Goal: Transaction & Acquisition: Book appointment/travel/reservation

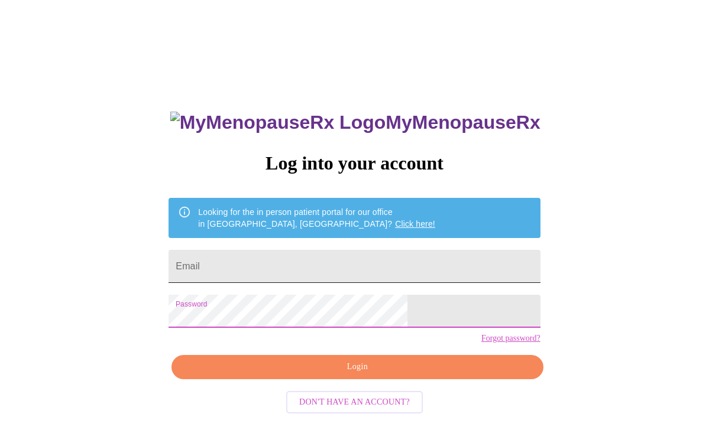
click at [267, 264] on input "Email" at bounding box center [353, 266] width 371 height 33
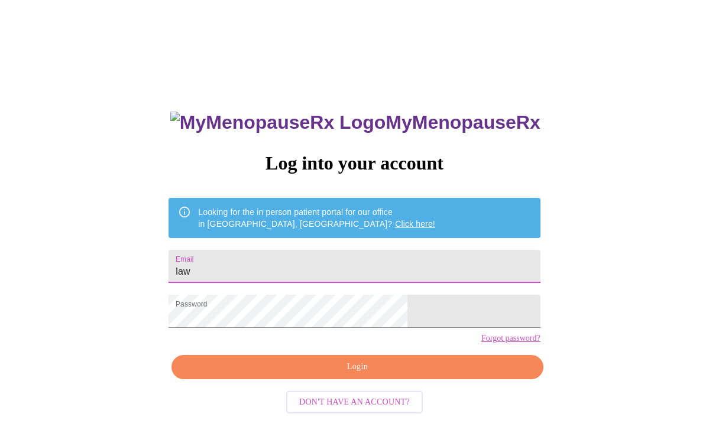
type input "[EMAIL_ADDRESS][DOMAIN_NAME]"
click at [357, 375] on span "Login" at bounding box center [357, 367] width 344 height 15
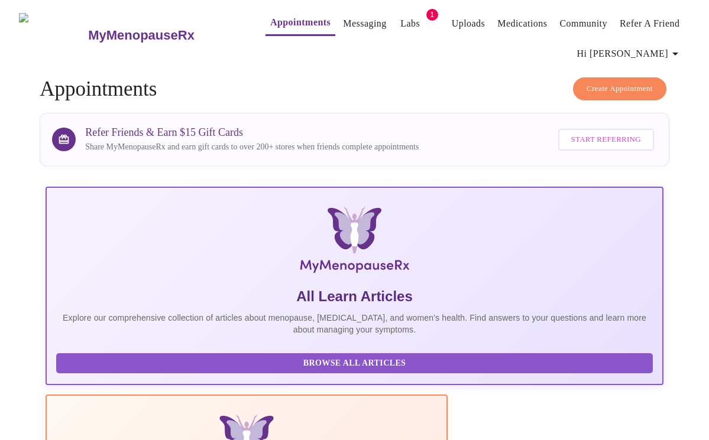
click at [618, 85] on span "Create Appointment" at bounding box center [619, 89] width 66 height 14
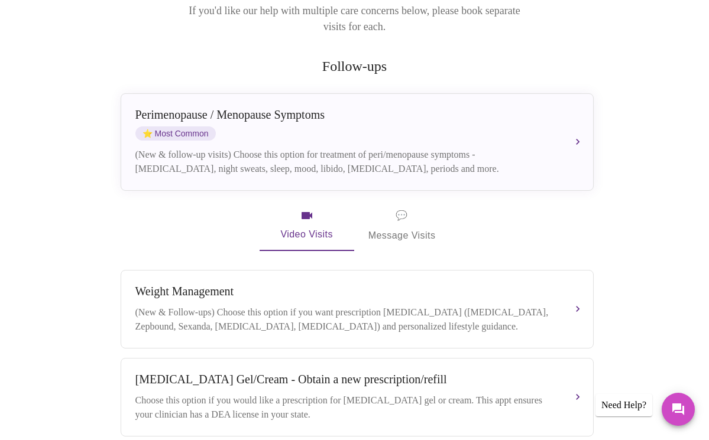
scroll to position [202, 0]
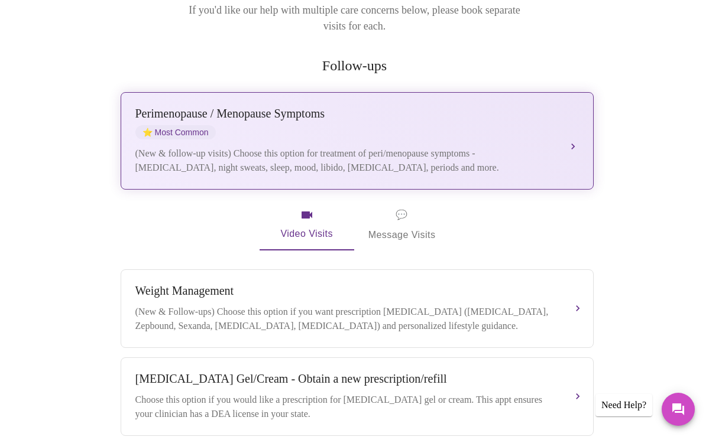
click at [335, 147] on div "(New & follow-up visits) Choose this option for treatment of peri/menopause sym…" at bounding box center [345, 161] width 420 height 28
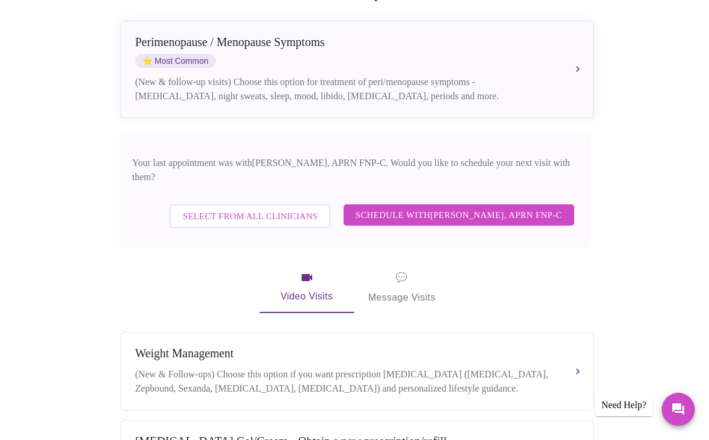
scroll to position [284, 0]
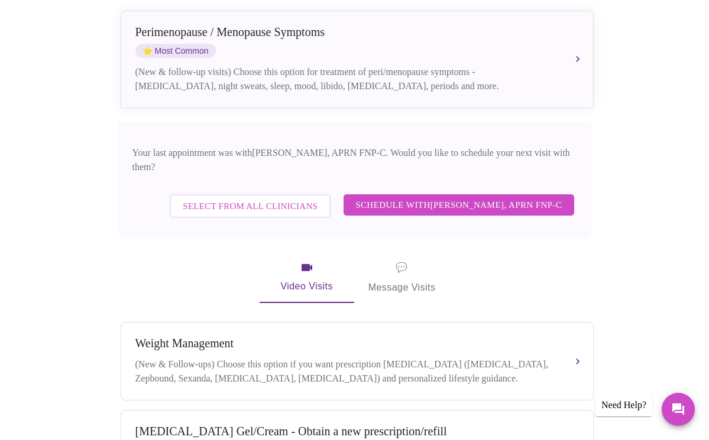
click at [466, 197] on span "Schedule with [PERSON_NAME], APRN FNP-C" at bounding box center [458, 204] width 206 height 15
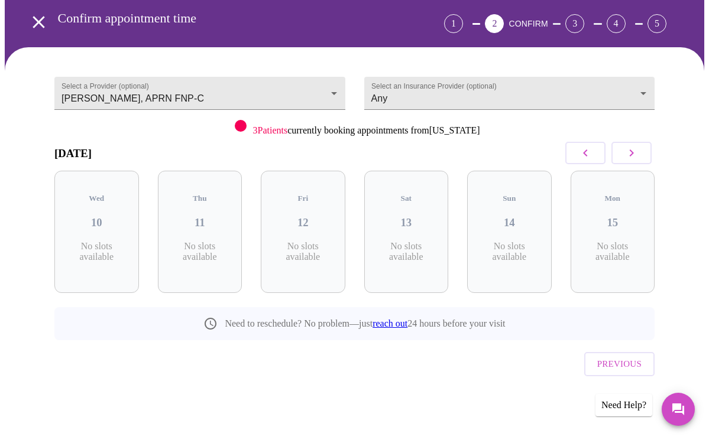
scroll to position [41, 0]
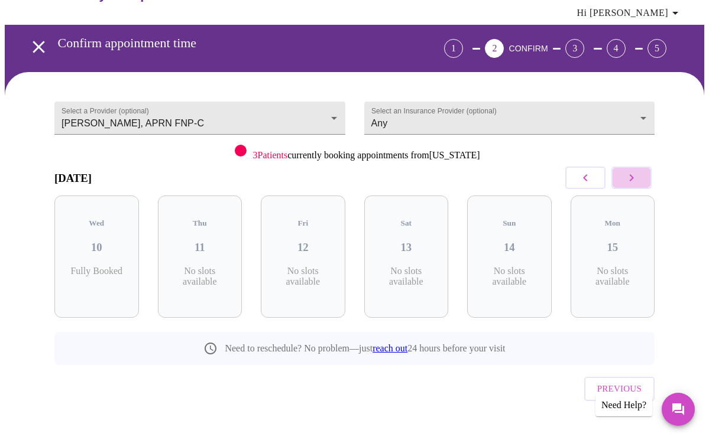
click at [638, 180] on icon "button" at bounding box center [631, 178] width 14 height 14
click at [301, 266] on p "6 Slots Left ( 8 Total)" at bounding box center [307, 277] width 43 height 23
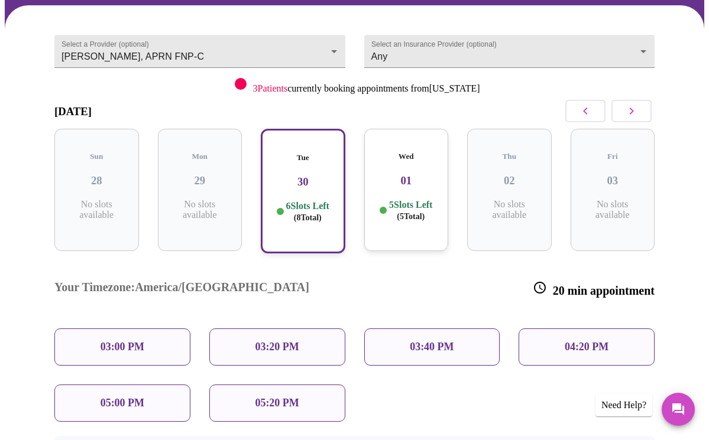
scroll to position [110, 0]
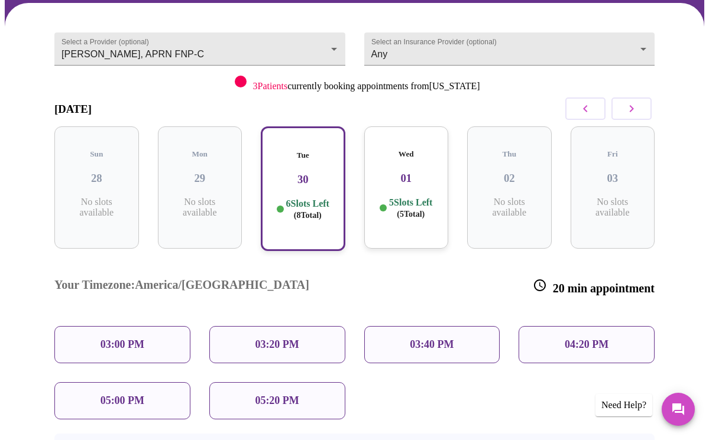
click at [403, 183] on div "Wed 01 5 Slots Left ( 5 Total)" at bounding box center [406, 187] width 85 height 122
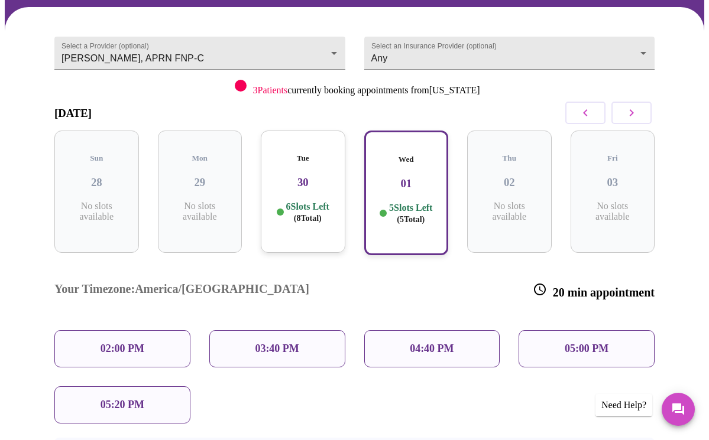
scroll to position [116, 0]
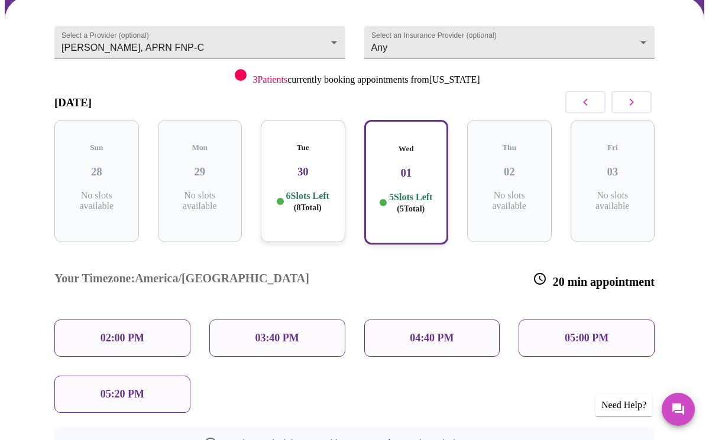
click at [588, 332] on p "05:00 PM" at bounding box center [586, 338] width 44 height 12
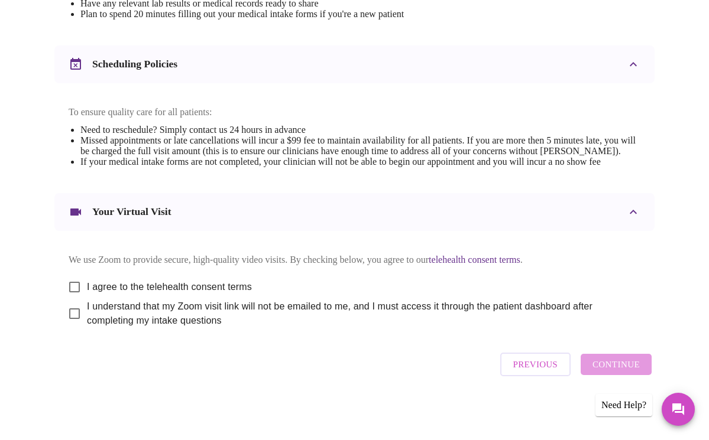
scroll to position [479, 0]
click at [71, 283] on input "I agree to the telehealth consent terms" at bounding box center [74, 287] width 25 height 25
checkbox input "true"
click at [72, 314] on input "I understand that my Zoom visit link will not be emailed to me, and I must acce…" at bounding box center [74, 313] width 25 height 25
checkbox input "true"
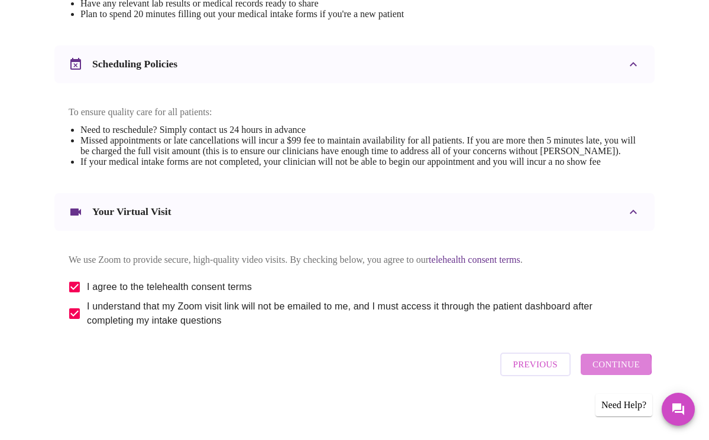
click at [618, 370] on span "Continue" at bounding box center [615, 364] width 47 height 15
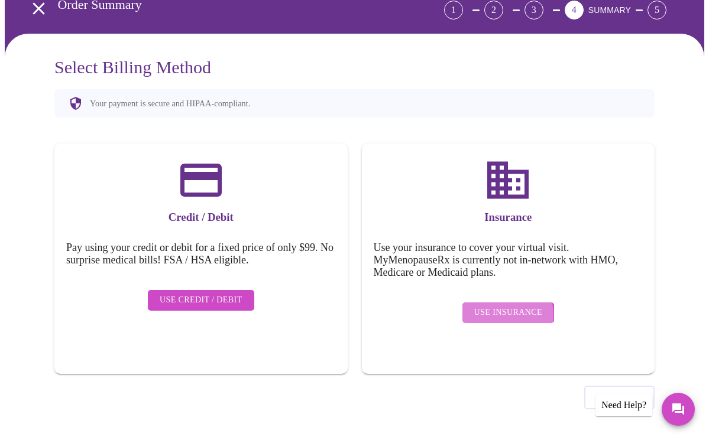
click at [502, 306] on span "Use Insurance" at bounding box center [508, 313] width 68 height 15
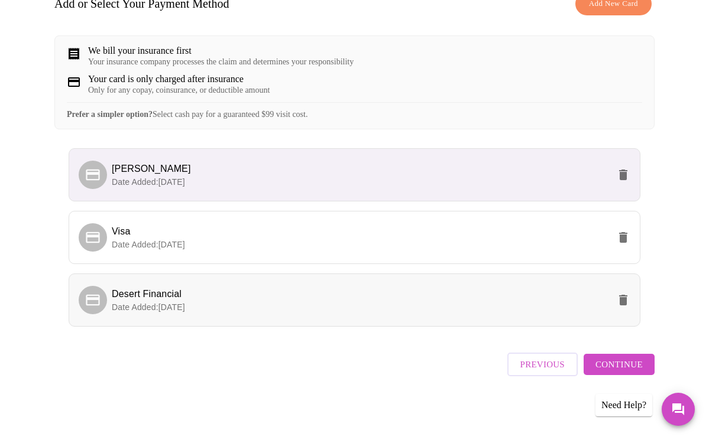
scroll to position [216, 0]
click at [629, 370] on span "Continue" at bounding box center [618, 364] width 47 height 15
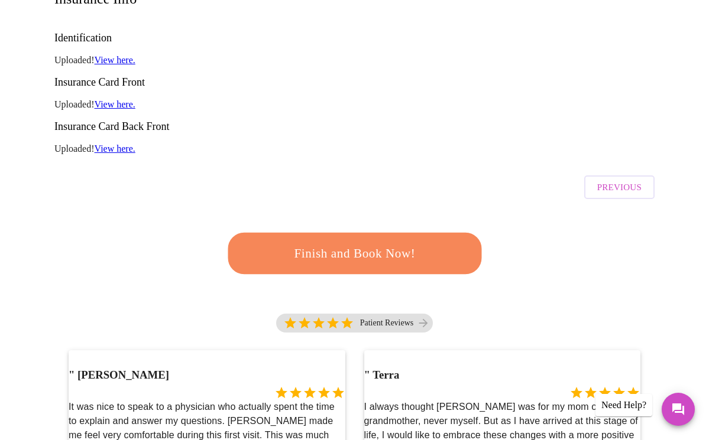
click at [332, 242] on span "Finish and Book Now!" at bounding box center [354, 253] width 228 height 23
